Goal: Task Accomplishment & Management: Manage account settings

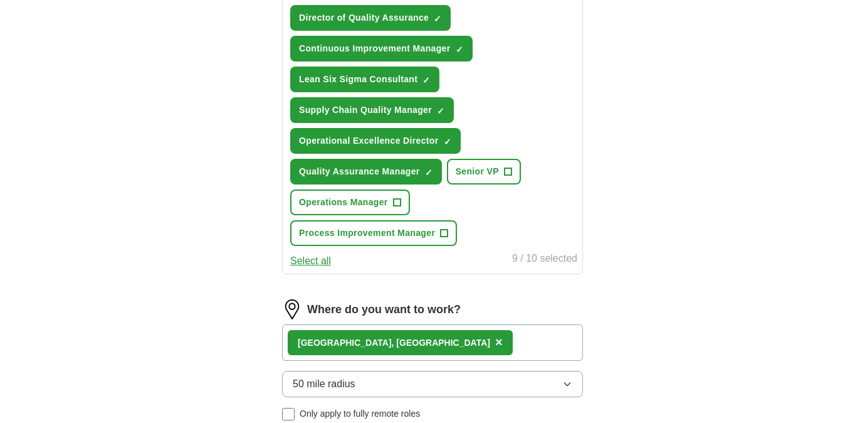
scroll to position [875, 0]
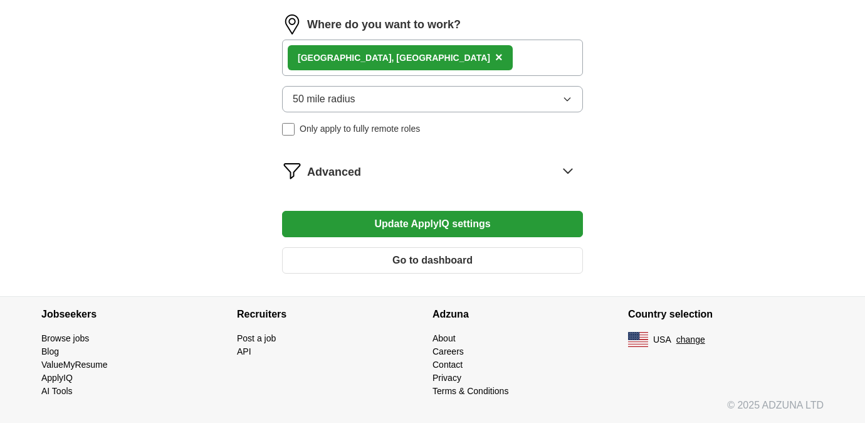
click at [567, 171] on icon at bounding box center [568, 171] width 8 height 4
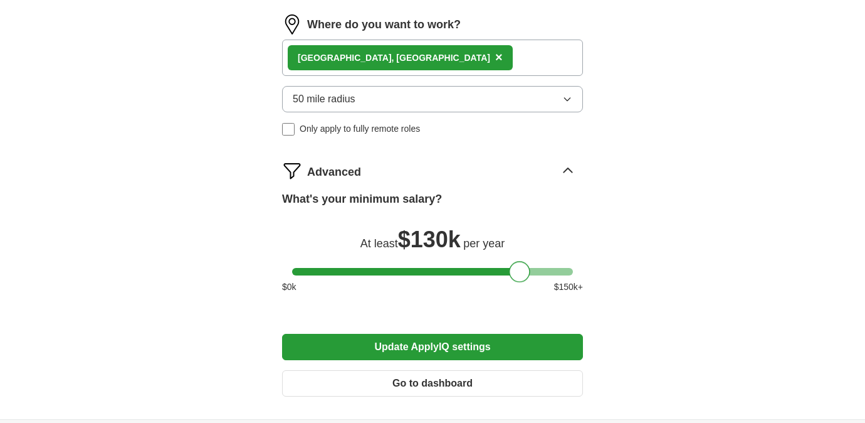
drag, startPoint x: 501, startPoint y: 272, endPoint x: 522, endPoint y: 270, distance: 20.8
click at [522, 270] on div at bounding box center [519, 271] width 21 height 21
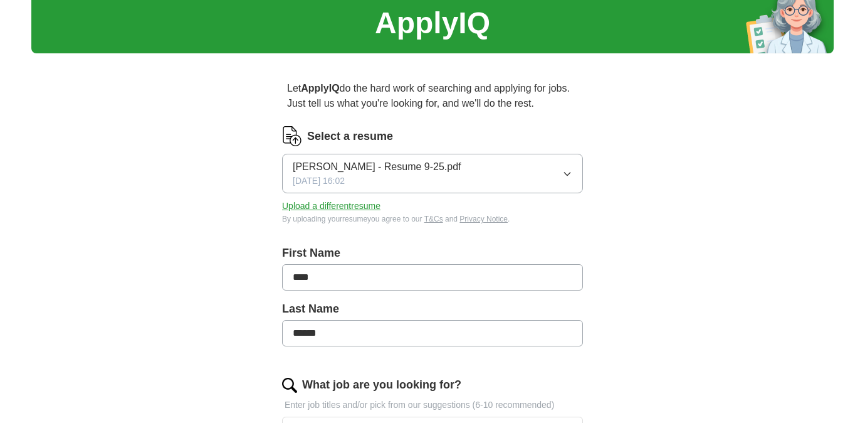
scroll to position [0, 0]
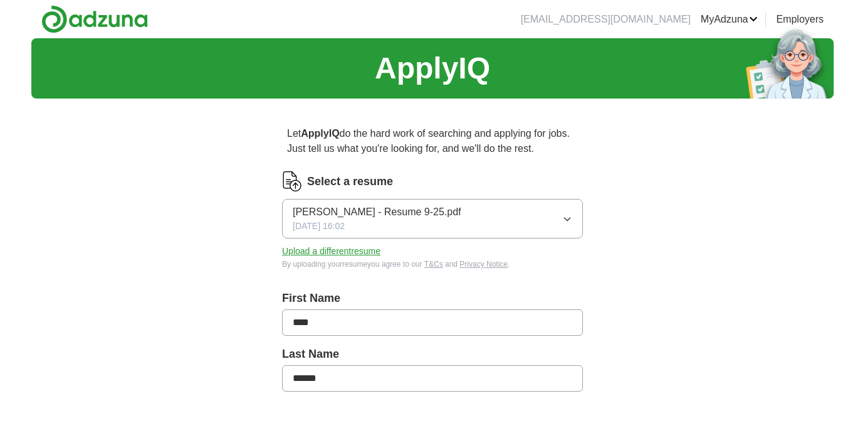
click at [68, 23] on img at bounding box center [94, 19] width 107 height 28
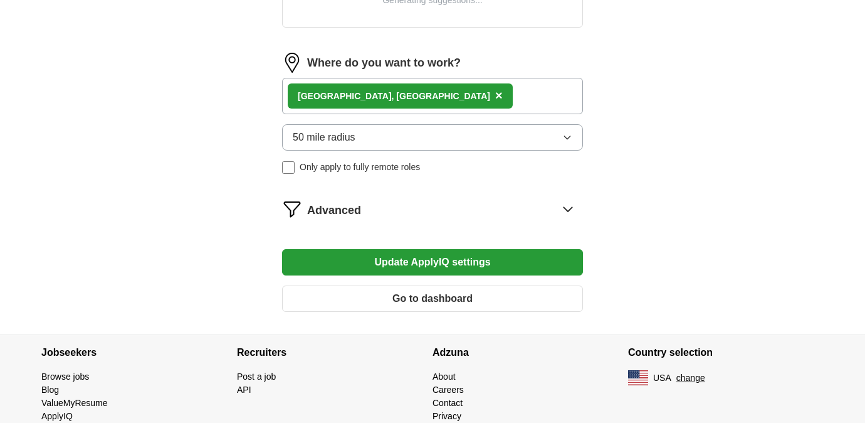
scroll to position [552, 0]
click at [574, 207] on icon at bounding box center [568, 209] width 20 height 20
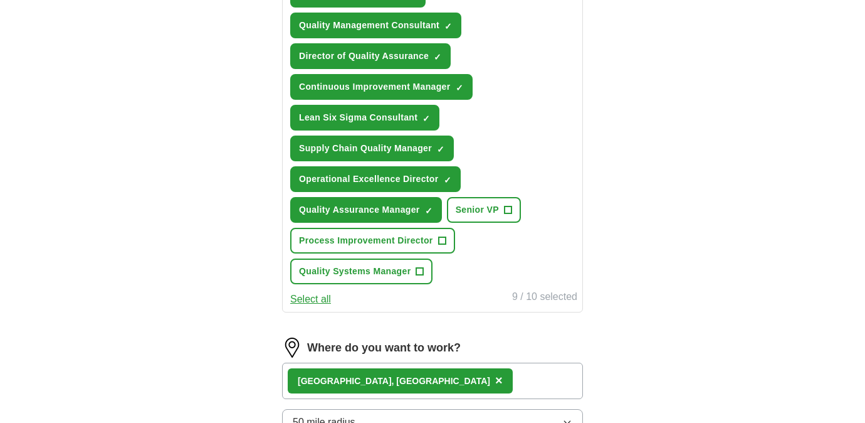
drag, startPoint x: 504, startPoint y: 308, endPoint x: 521, endPoint y: 307, distance: 16.9
click at [521, 307] on form "Select a resume Jose M. Orozco - Resume 9-25.pdf 09/29/2025, 16:02 Upload a dif…" at bounding box center [432, 174] width 301 height 1110
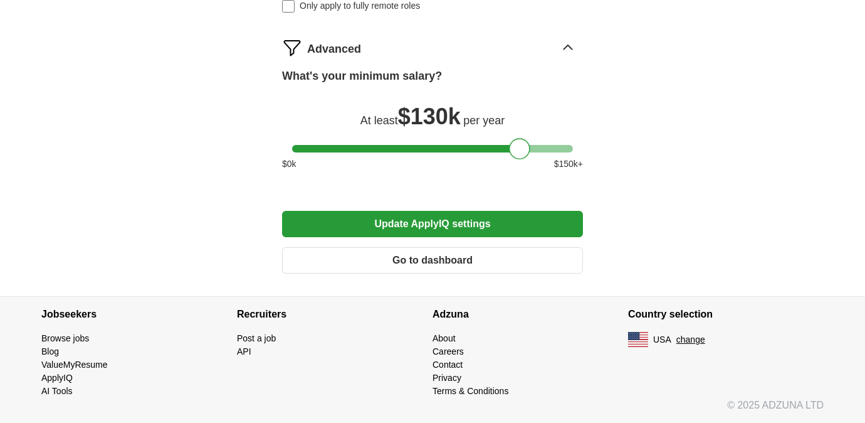
click at [521, 145] on div at bounding box center [519, 148] width 21 height 21
click at [526, 226] on button "Update ApplyIQ settings" at bounding box center [432, 224] width 301 height 26
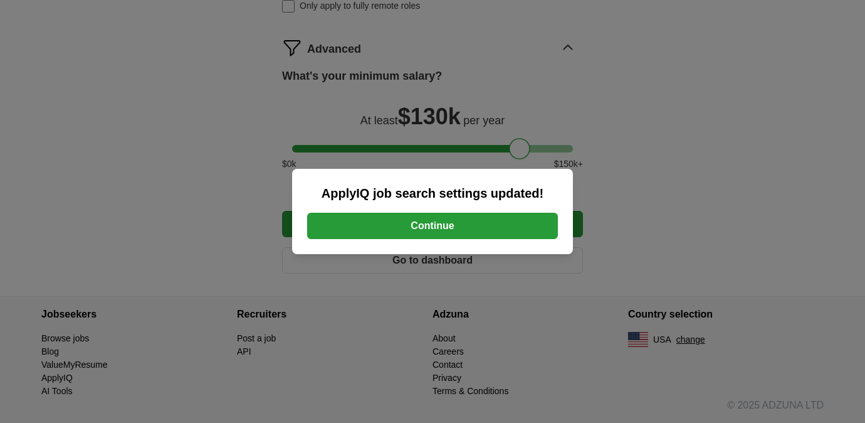
click at [527, 226] on button "Continue" at bounding box center [432, 226] width 251 height 26
